Goal: Learn about a topic: Learn about a topic

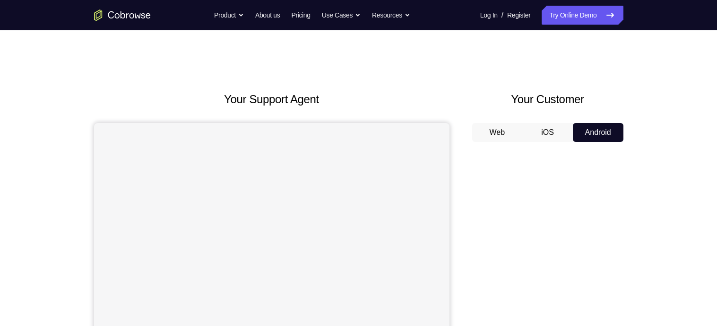
scroll to position [93, 0]
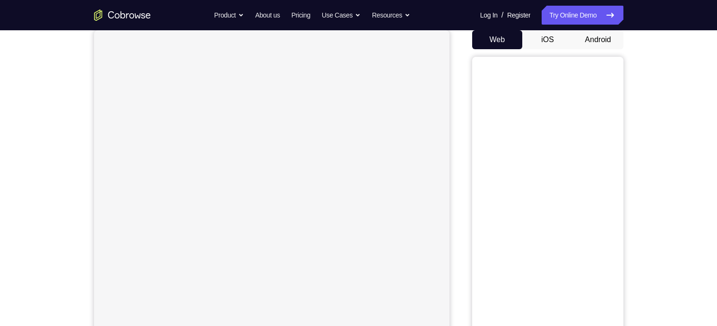
click at [610, 37] on button "Android" at bounding box center [598, 39] width 51 height 19
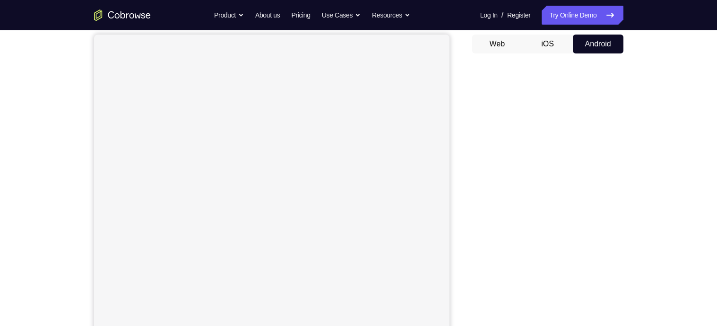
scroll to position [89, 0]
click at [38, 207] on div "Your Support Agent Your Customer Web iOS Android Next Steps We’d be happy to gi…" at bounding box center [358, 253] width 717 height 624
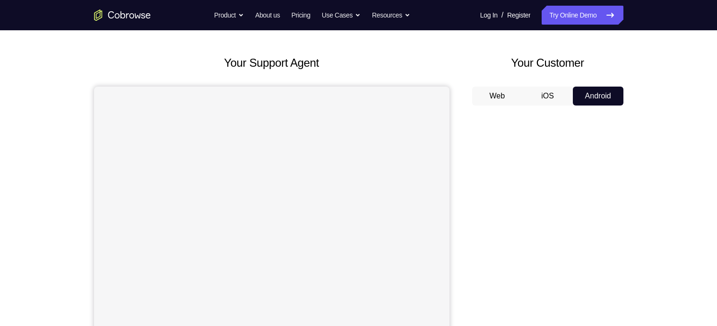
scroll to position [35, 0]
click at [497, 99] on button "Web" at bounding box center [497, 96] width 51 height 19
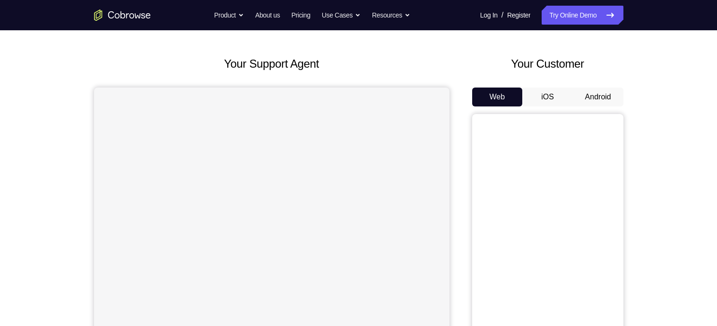
click at [601, 91] on button "Android" at bounding box center [598, 96] width 51 height 19
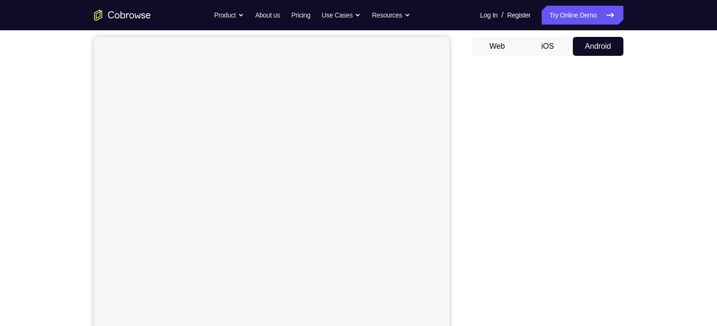
scroll to position [86, 0]
click at [41, 223] on div "Your Support Agent Your Customer Web iOS Android Next Steps We’d be happy to gi…" at bounding box center [358, 257] width 717 height 624
click at [462, 40] on div "Your Support Agent Your Customer Web iOS Android" at bounding box center [359, 155] width 530 height 349
